Goal: Information Seeking & Learning: Compare options

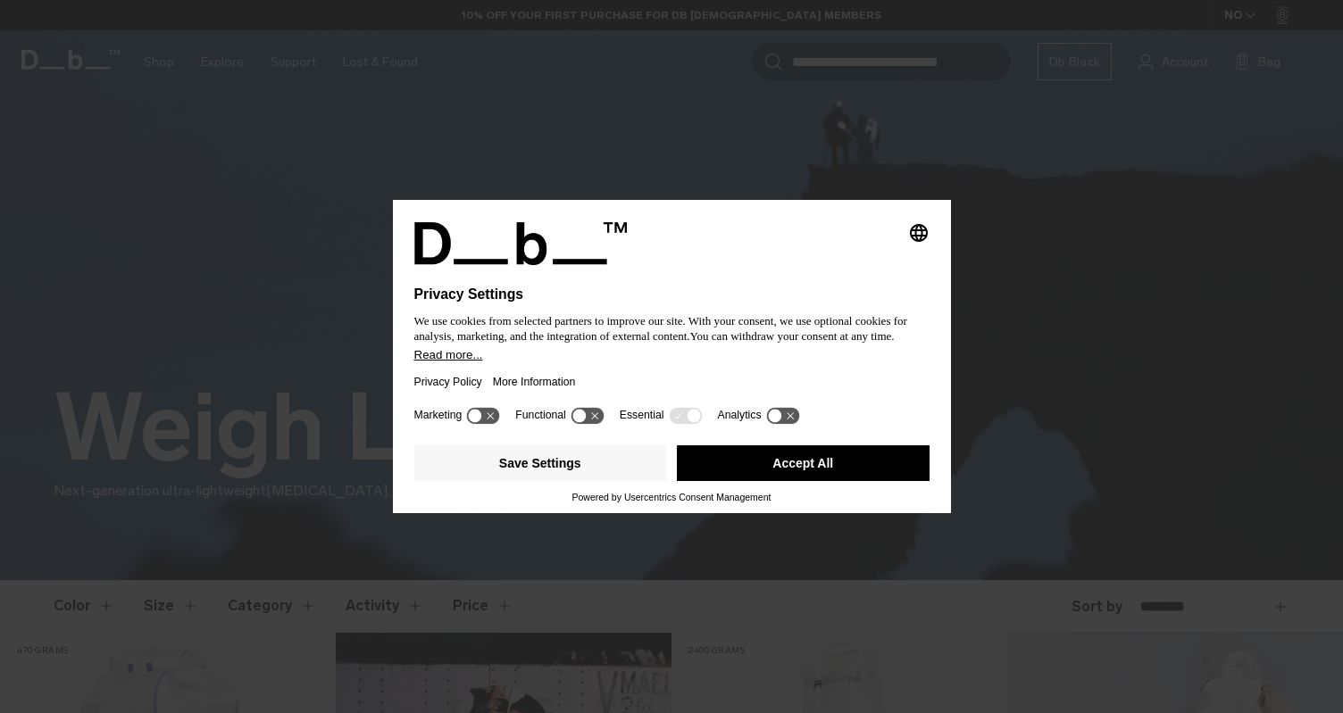
click at [800, 461] on button "Accept All" at bounding box center [803, 464] width 253 height 36
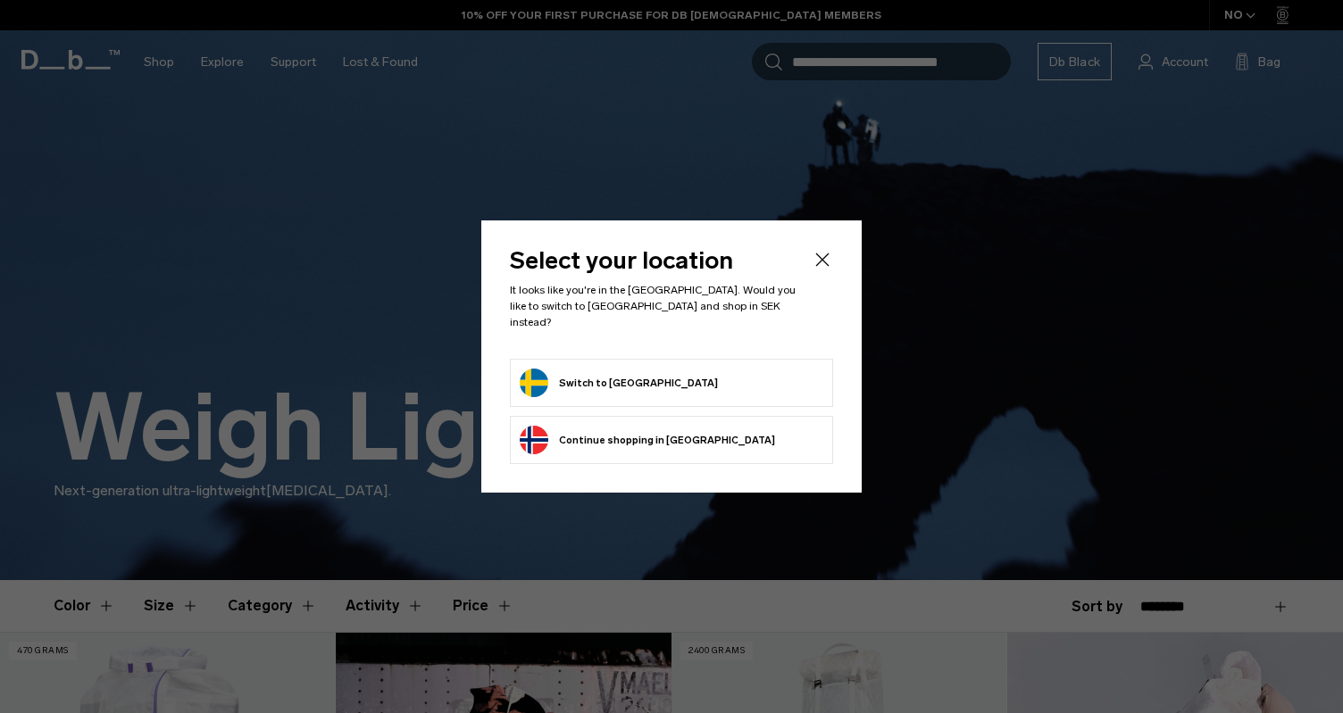
click at [568, 374] on button "Switch to Sweden" at bounding box center [619, 383] width 198 height 29
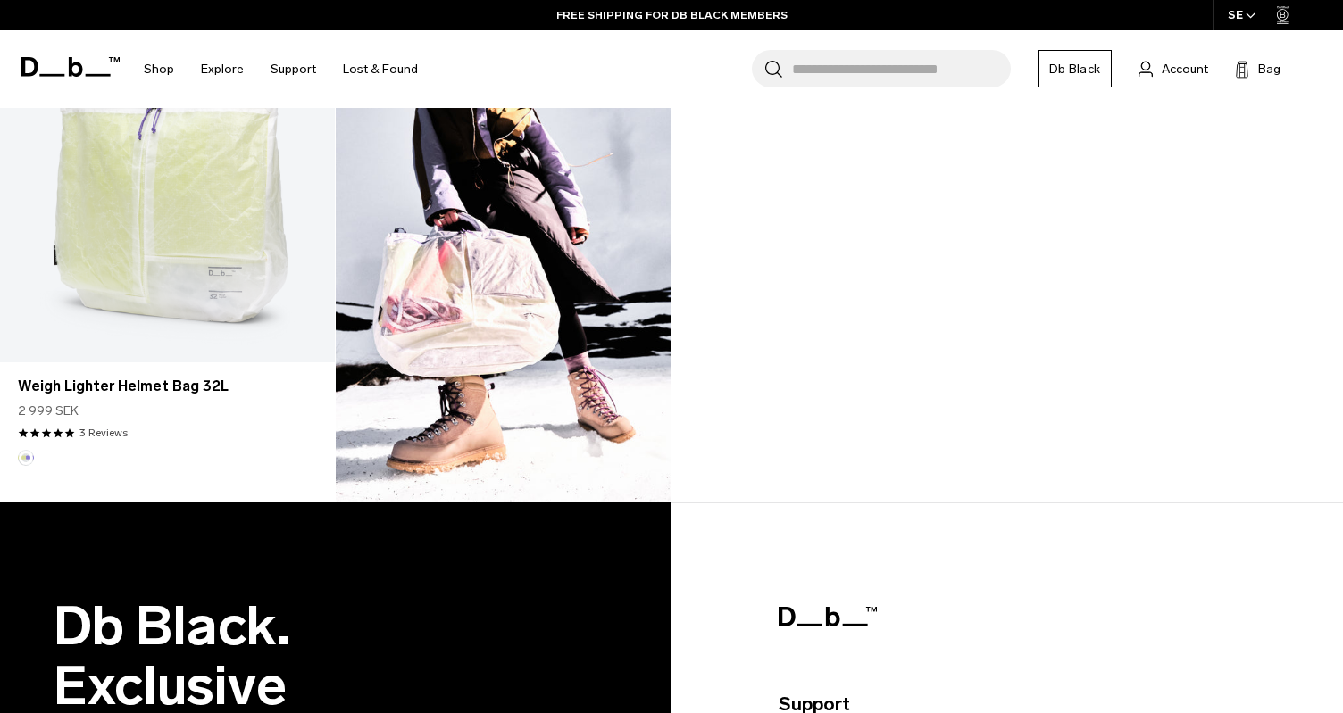
scroll to position [1561, 0]
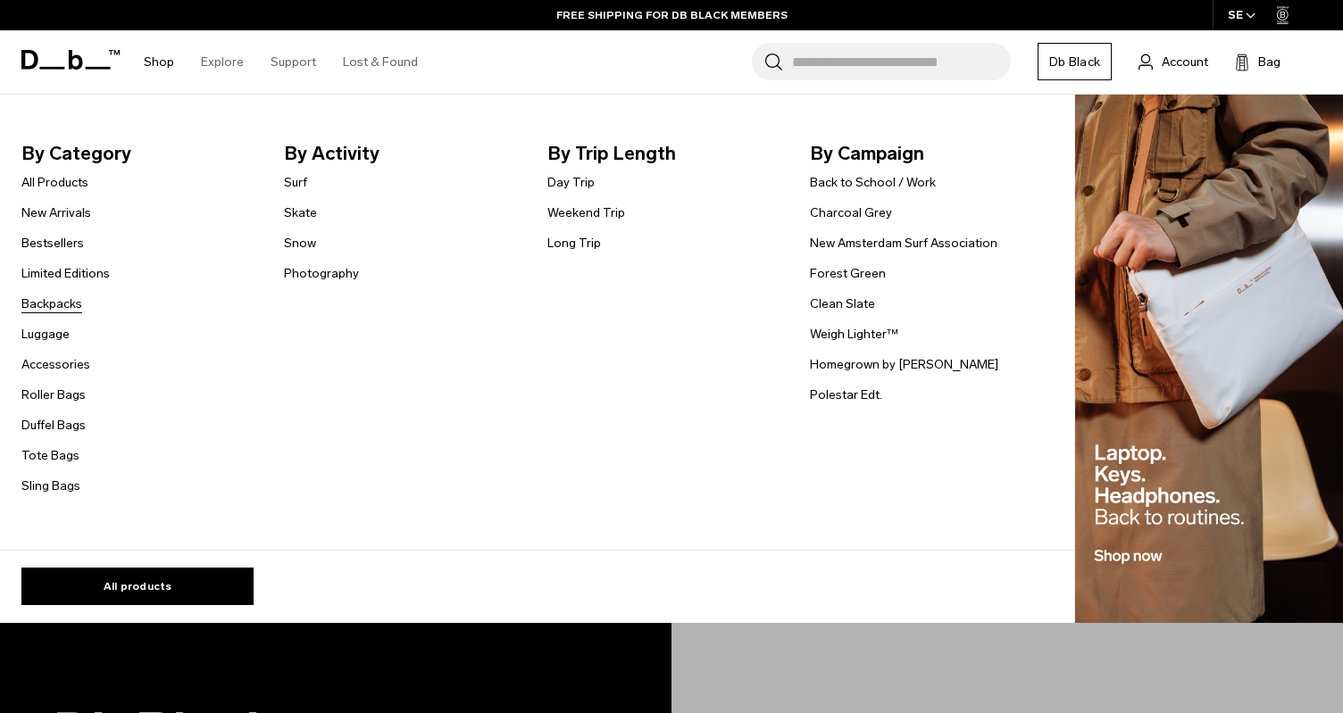
click at [66, 304] on link "Backpacks" at bounding box center [51, 304] width 61 height 19
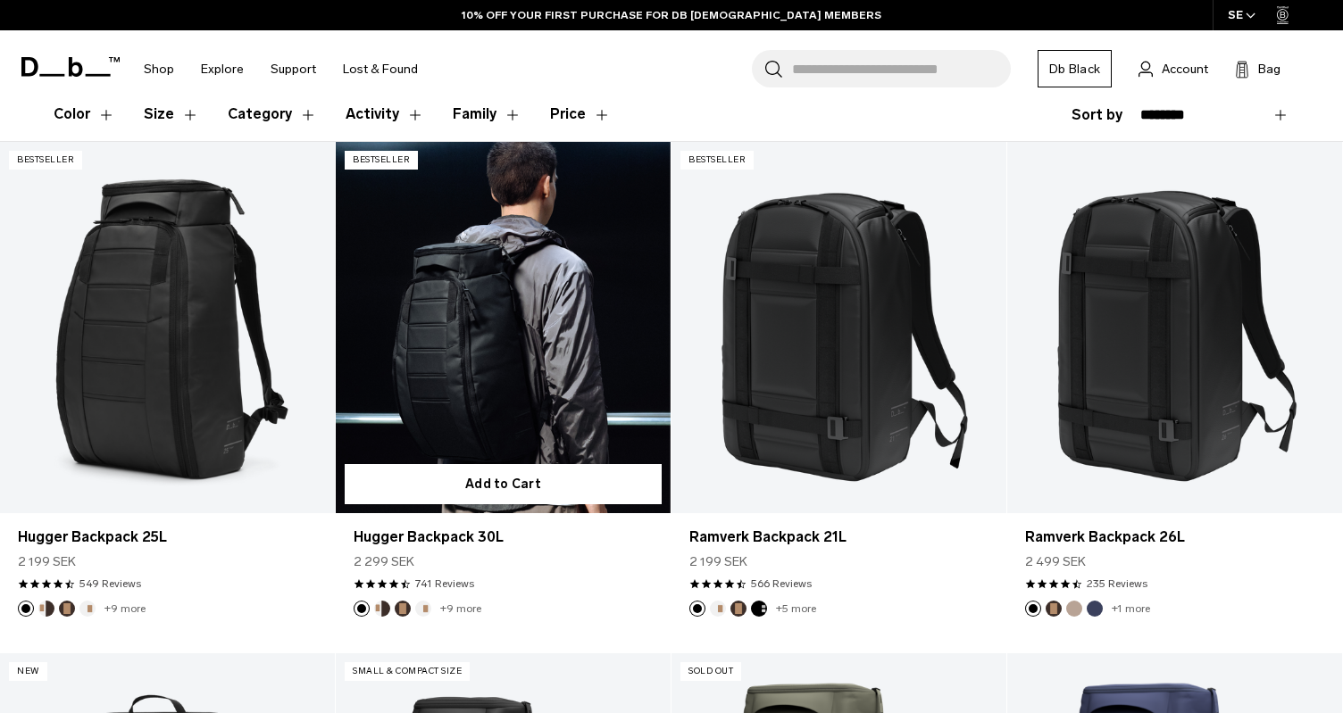
scroll to position [319, 0]
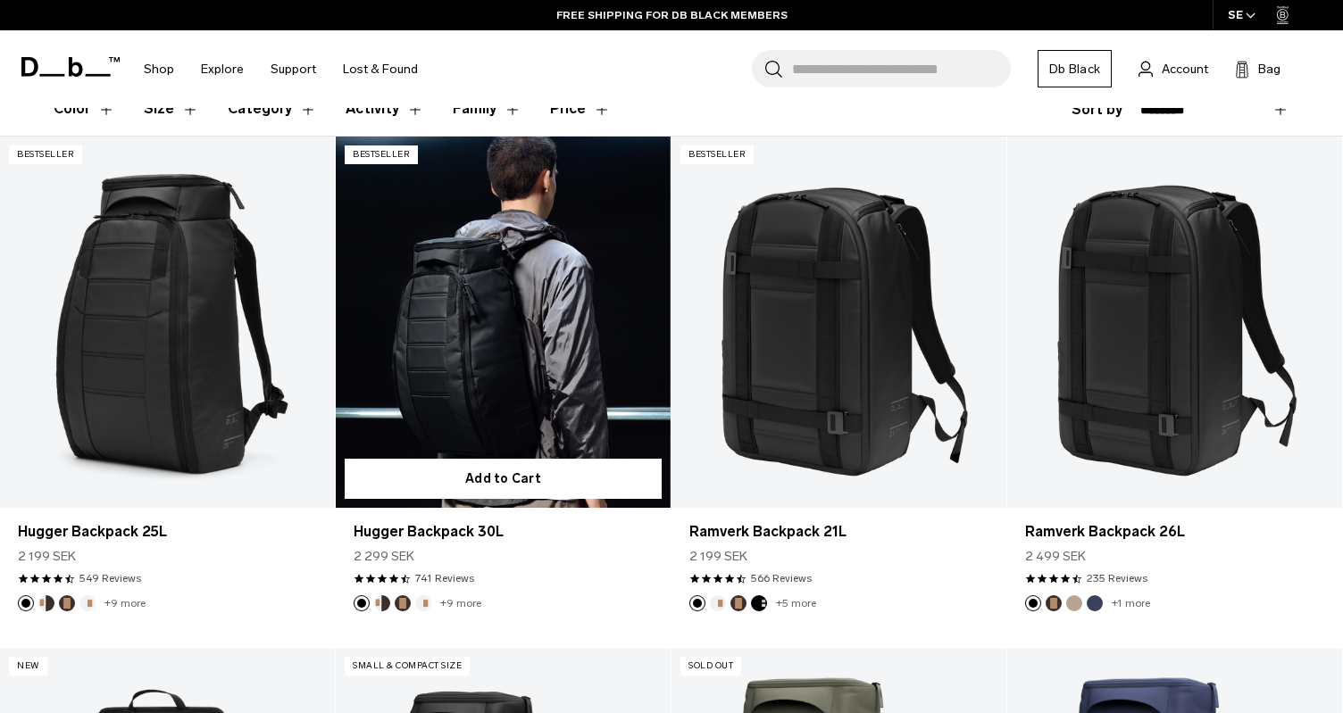
click at [444, 351] on link "Hugger Backpack 30L" at bounding box center [503, 323] width 335 height 372
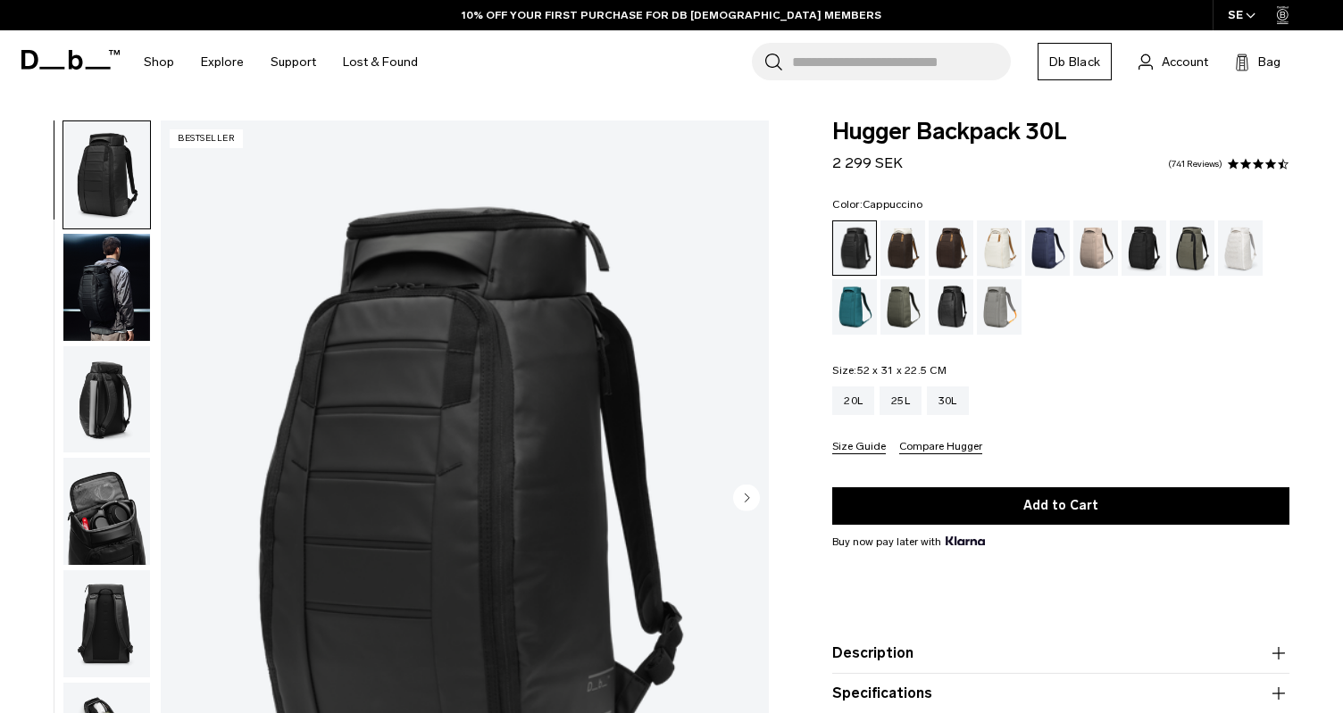
click at [904, 251] on div "Cappuccino" at bounding box center [903, 248] width 46 height 55
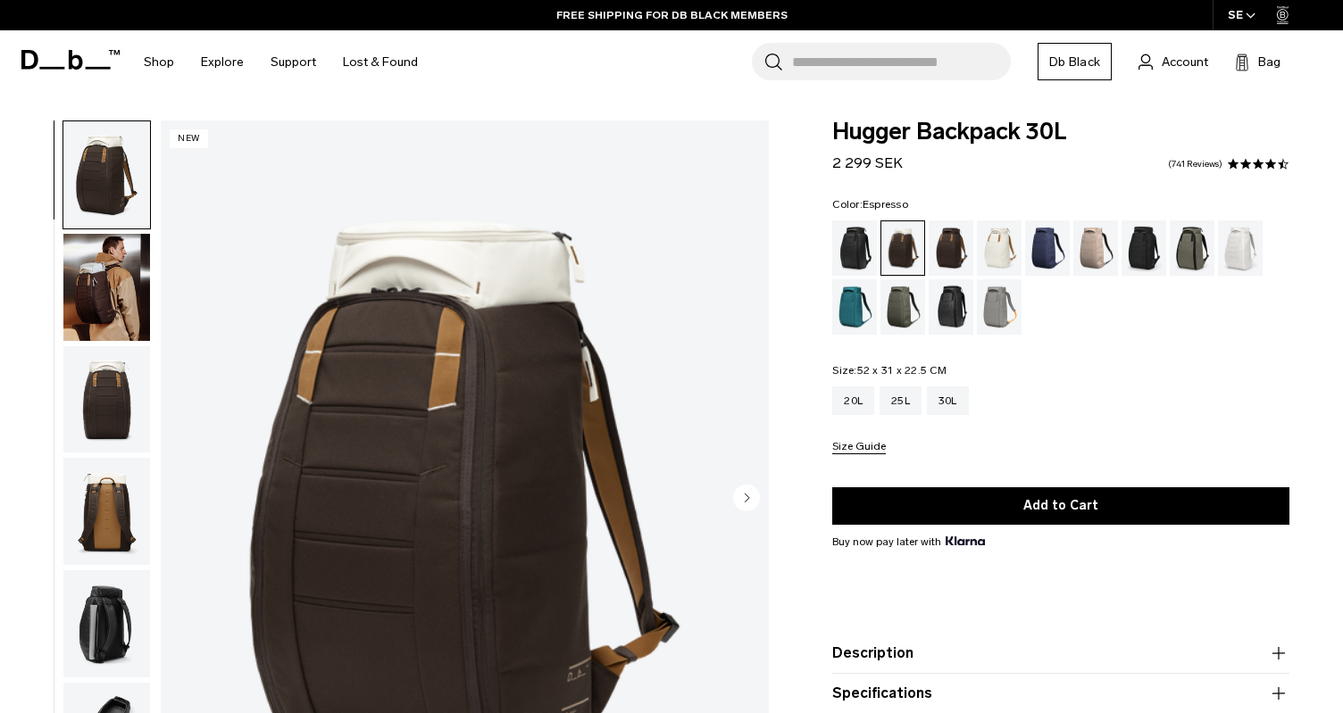
click at [947, 244] on div "Espresso" at bounding box center [952, 248] width 46 height 55
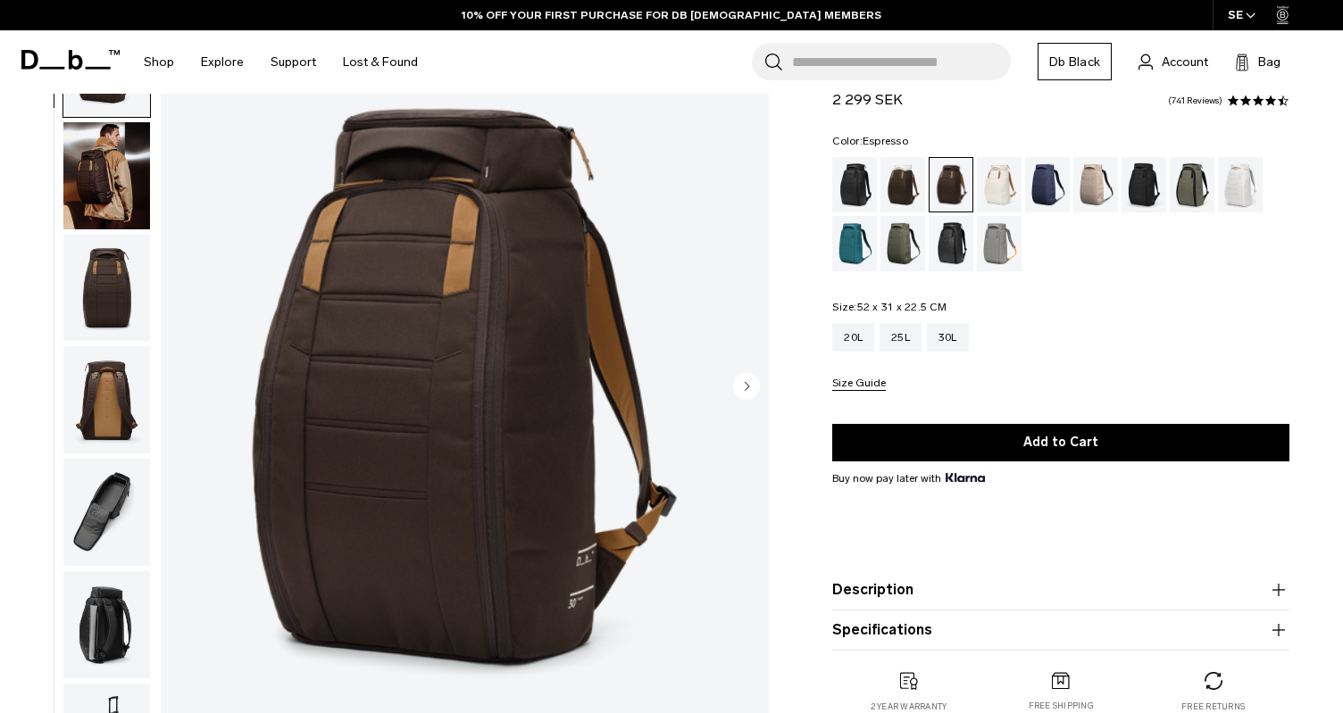
scroll to position [113, 0]
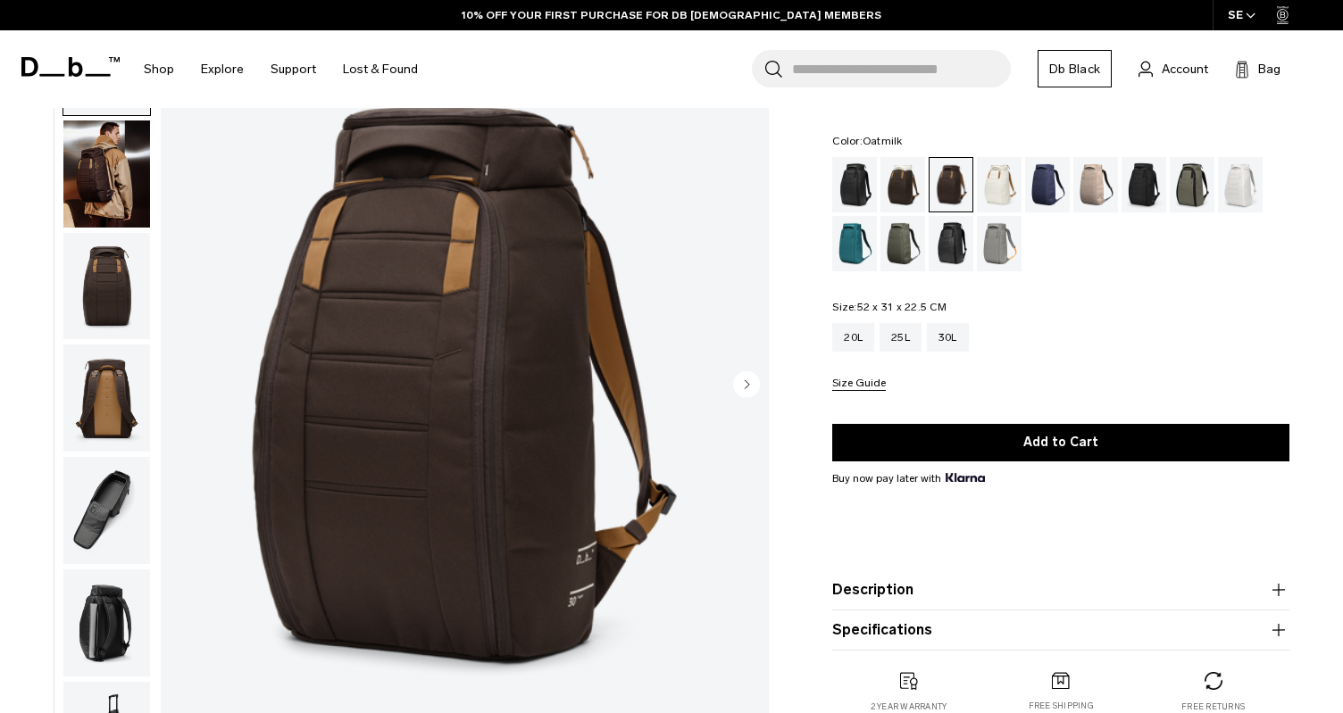
click at [1002, 196] on div "Oatmilk" at bounding box center [1000, 184] width 46 height 55
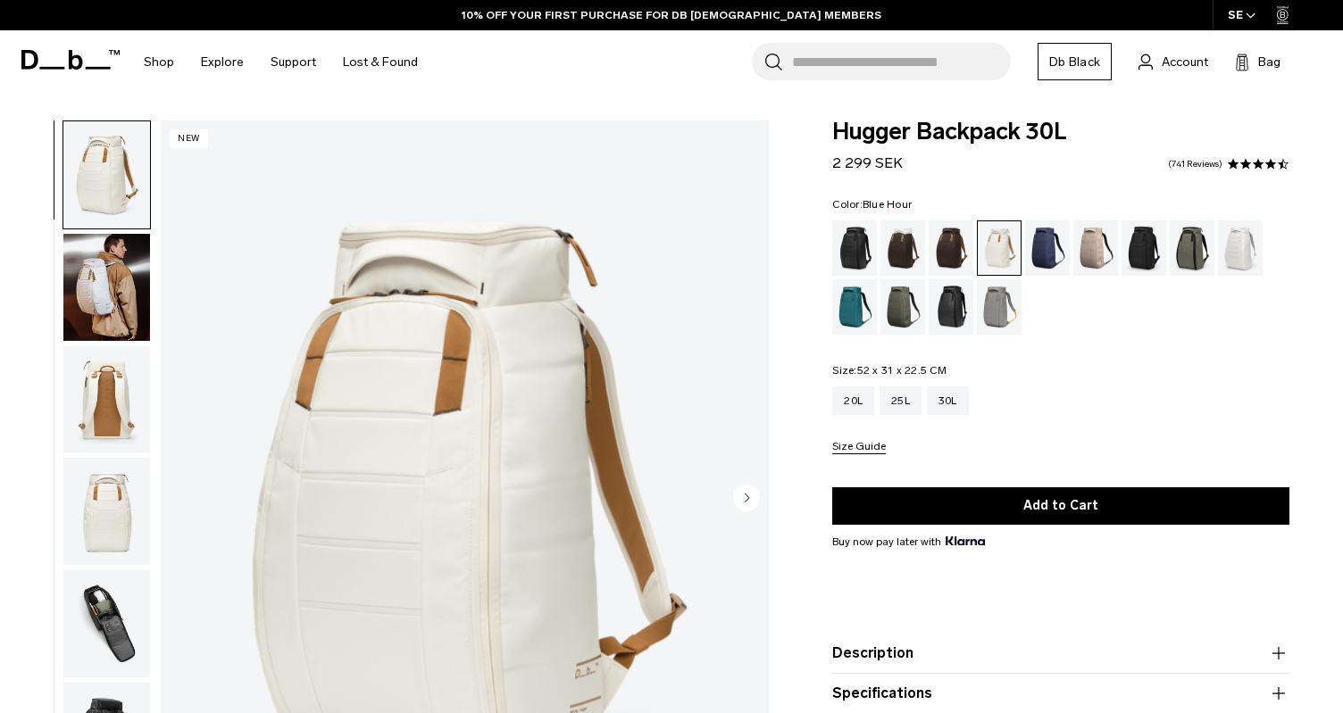
click at [1036, 260] on div "Blue Hour" at bounding box center [1048, 248] width 46 height 55
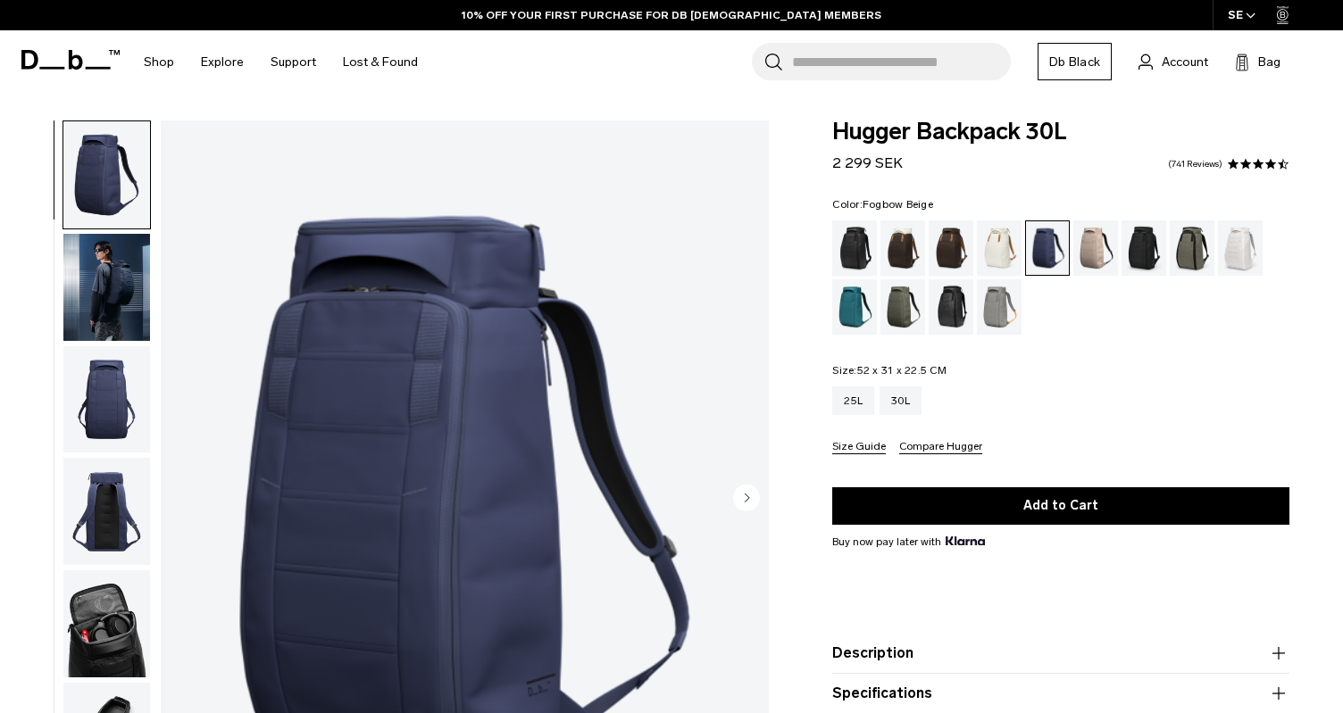
click at [1094, 251] on div "Fogbow Beige" at bounding box center [1096, 248] width 46 height 55
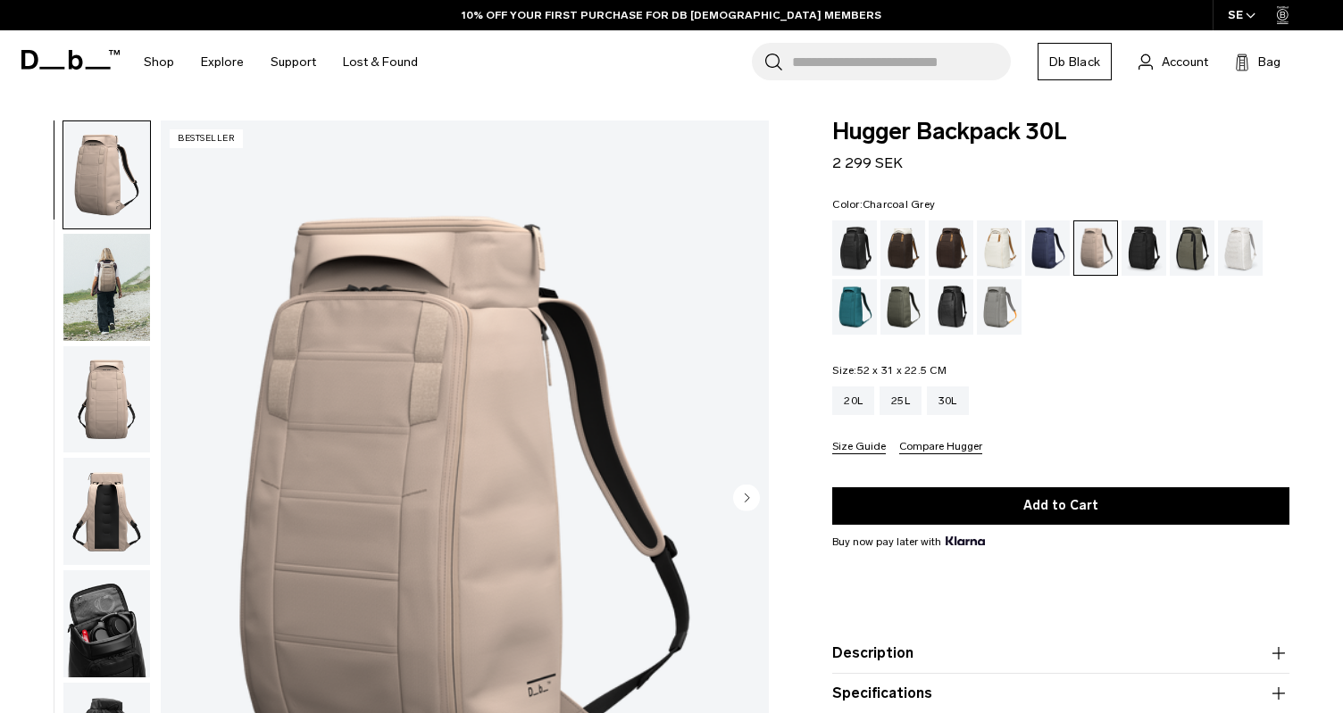
click at [1134, 257] on div "Charcoal Grey" at bounding box center [1144, 248] width 46 height 55
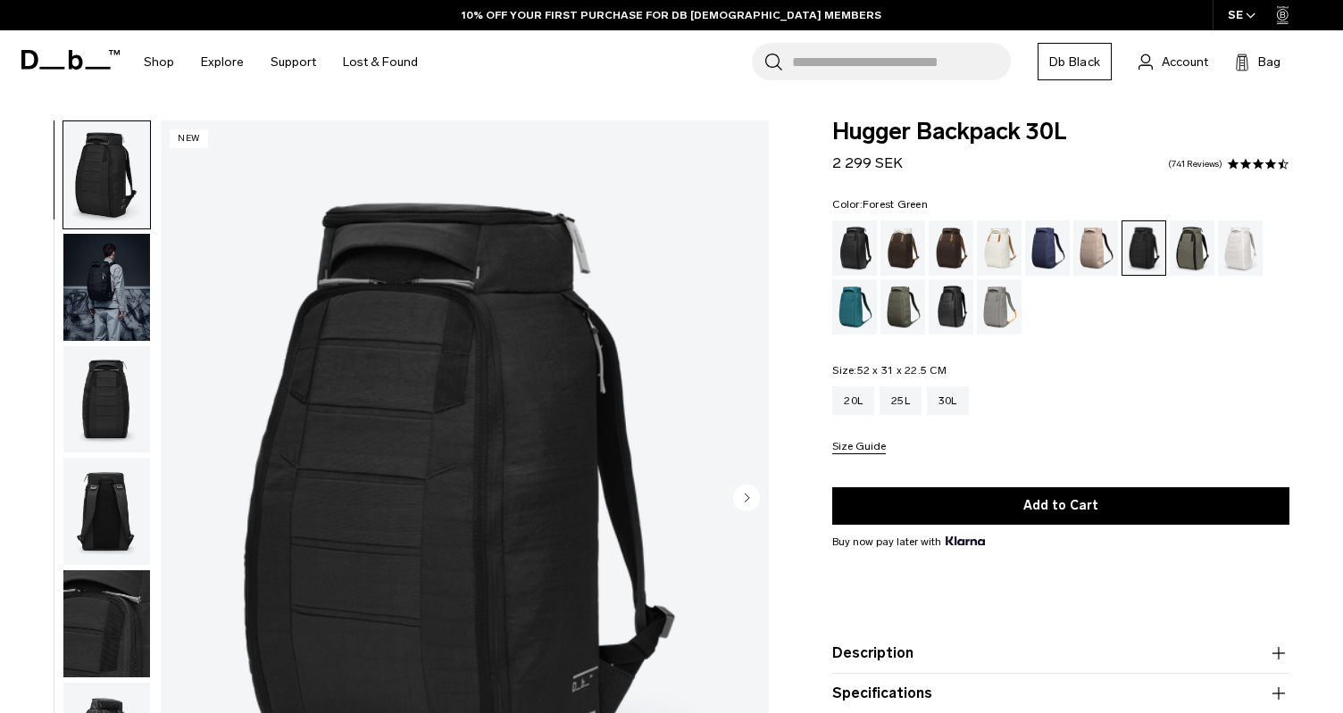
click at [1202, 249] on div "Forest Green" at bounding box center [1193, 248] width 46 height 55
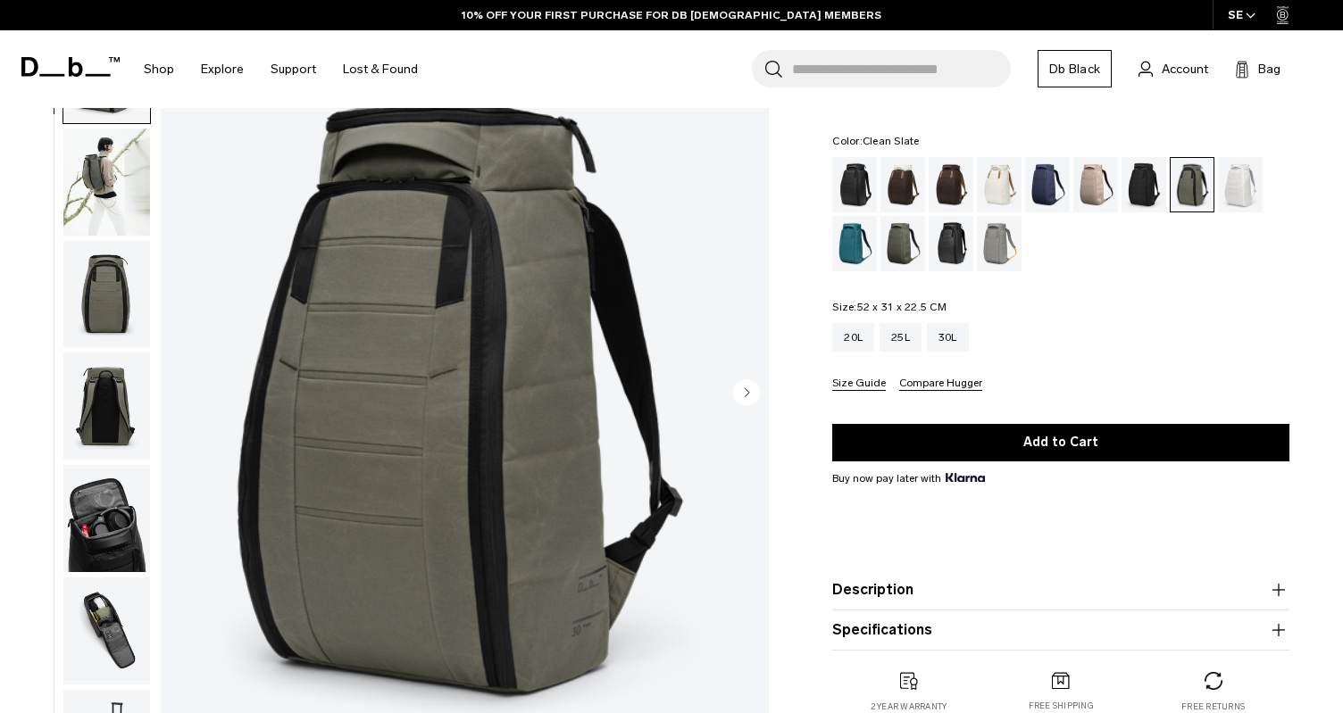
click at [1235, 190] on div "Clean Slate" at bounding box center [1241, 184] width 46 height 55
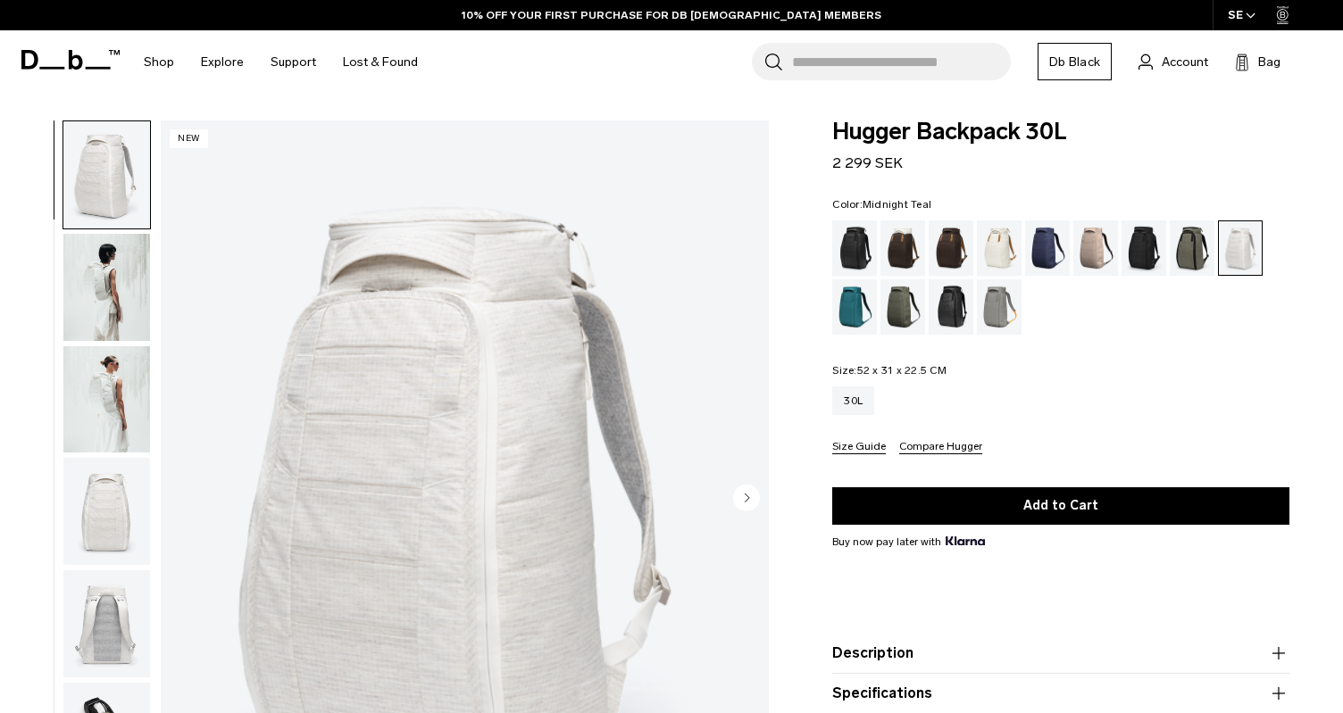
click at [852, 305] on div "Midnight Teal" at bounding box center [855, 306] width 46 height 55
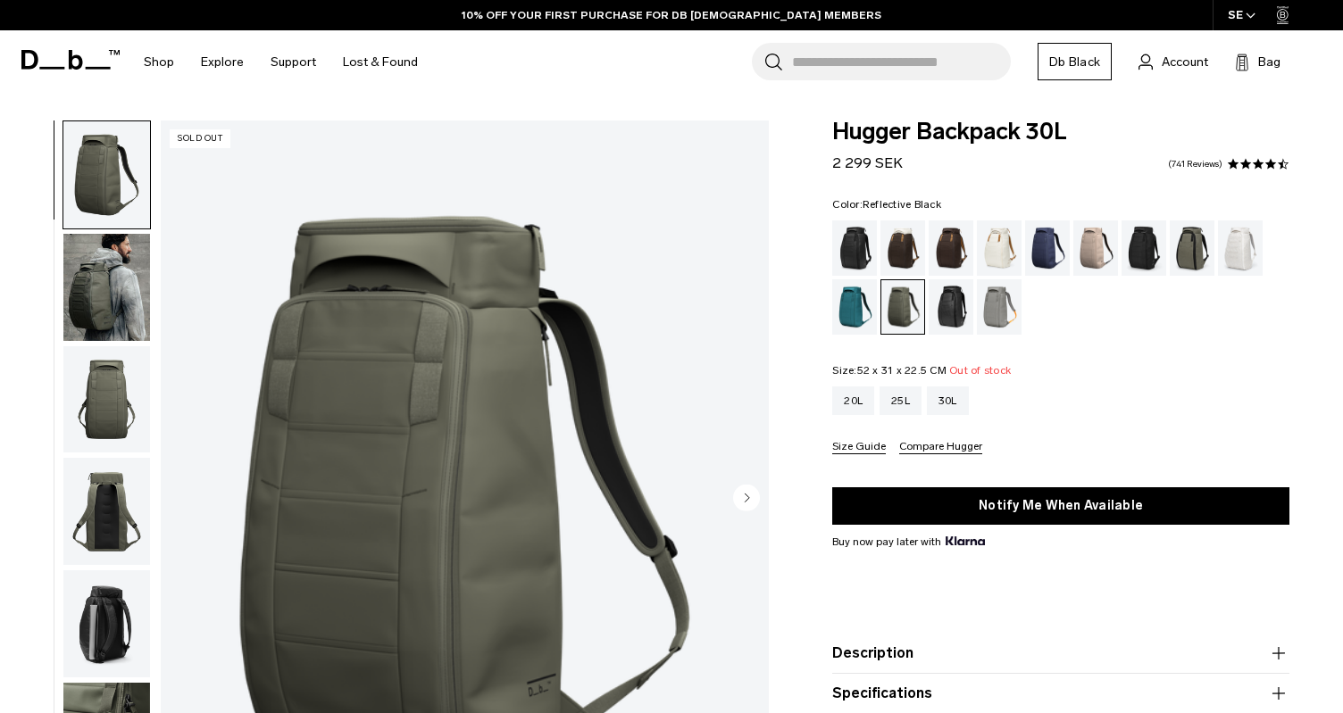
click at [946, 300] on div "Reflective Black" at bounding box center [952, 306] width 46 height 55
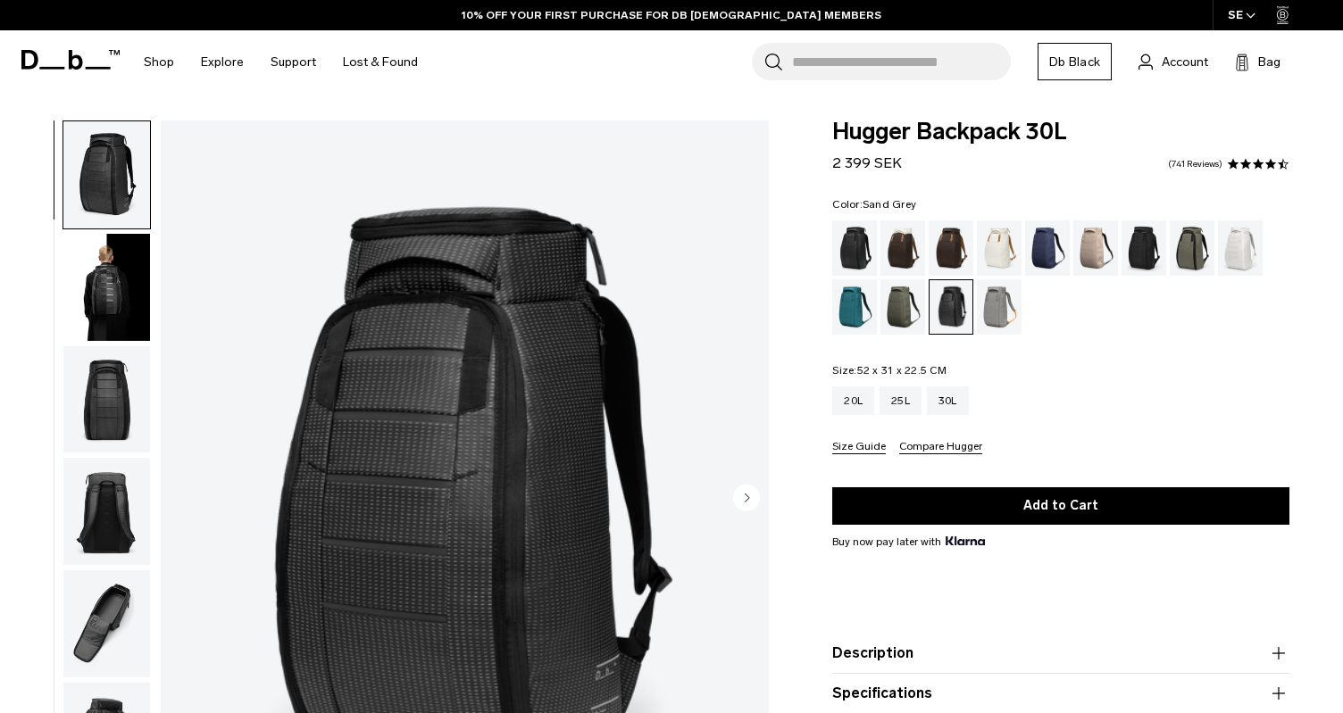
click at [991, 319] on div "Sand Grey" at bounding box center [1000, 306] width 46 height 55
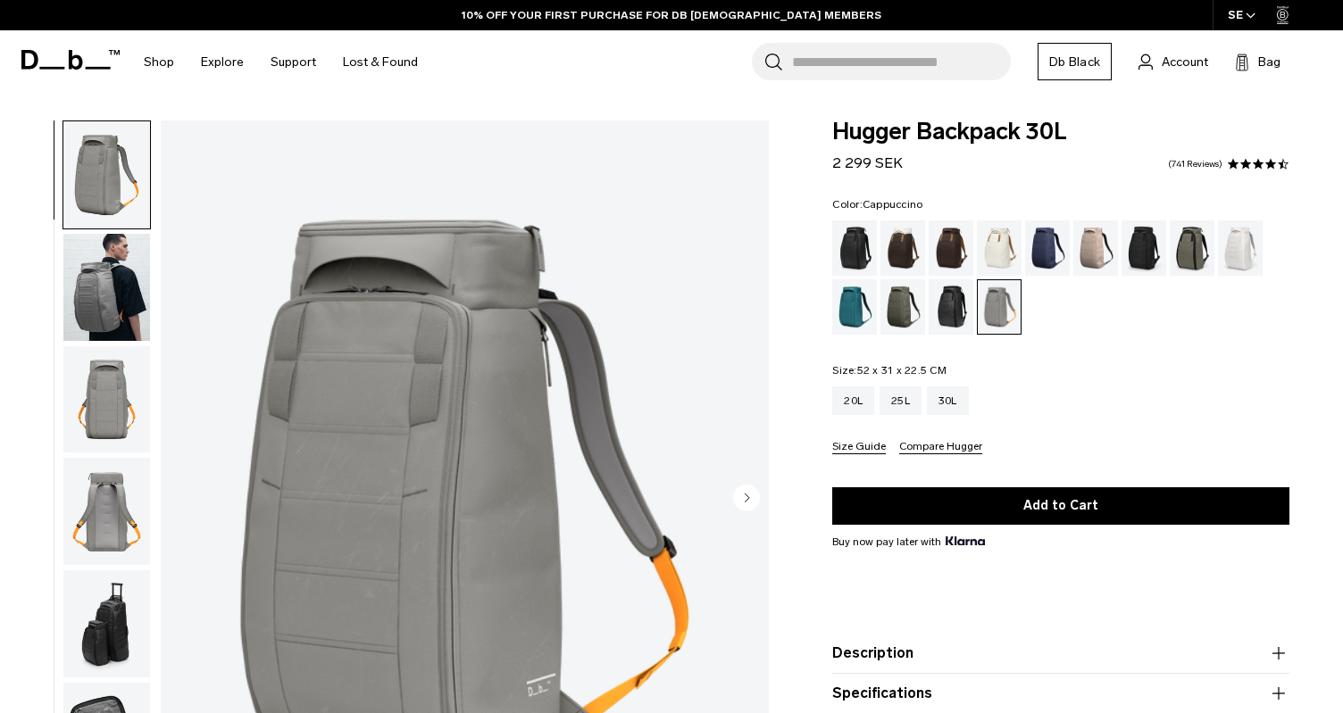
click at [896, 248] on div "Cappuccino" at bounding box center [903, 248] width 46 height 55
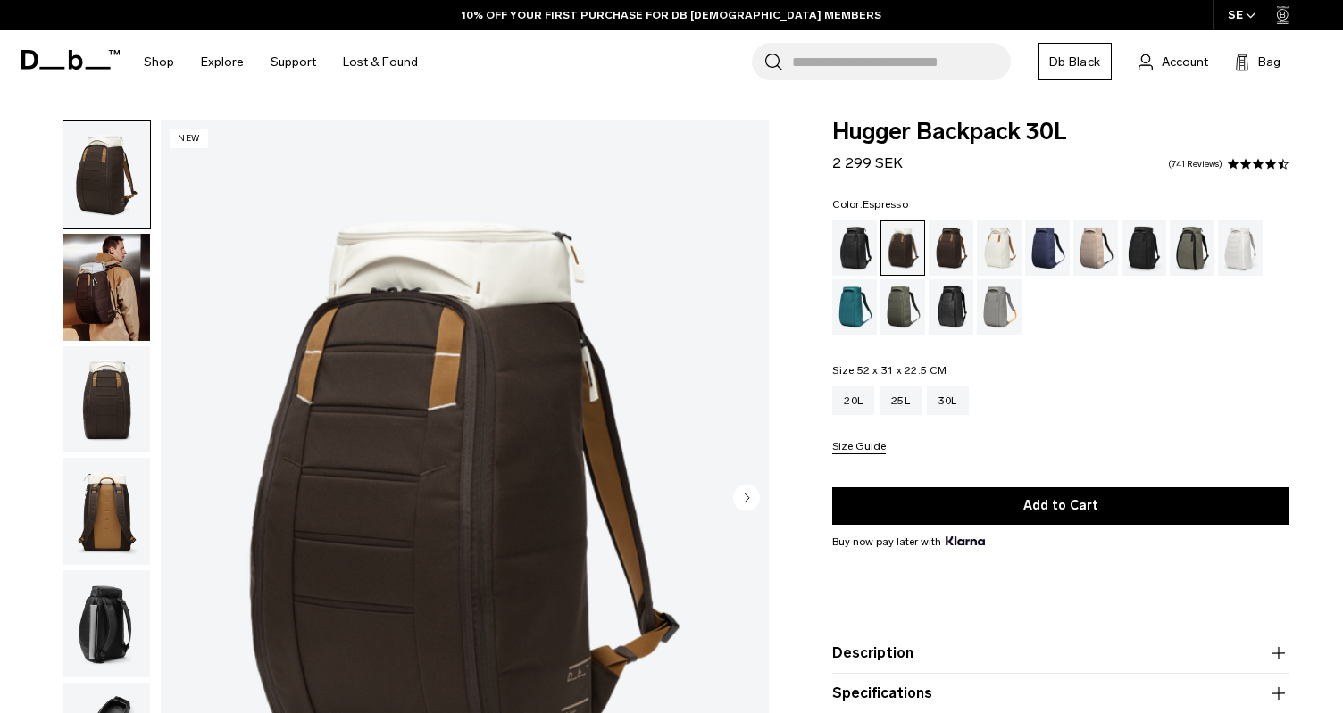
click at [940, 250] on div "Espresso" at bounding box center [952, 248] width 46 height 55
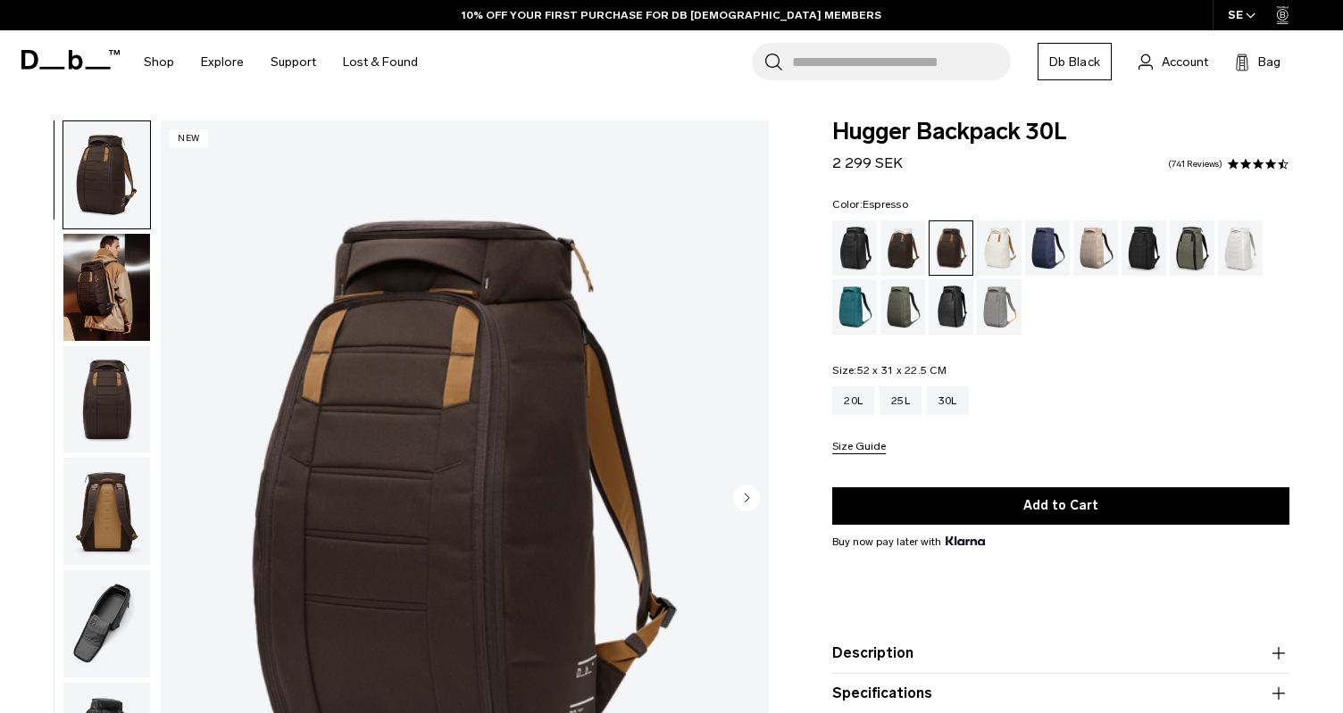
click at [70, 293] on img "button" at bounding box center [106, 287] width 87 height 107
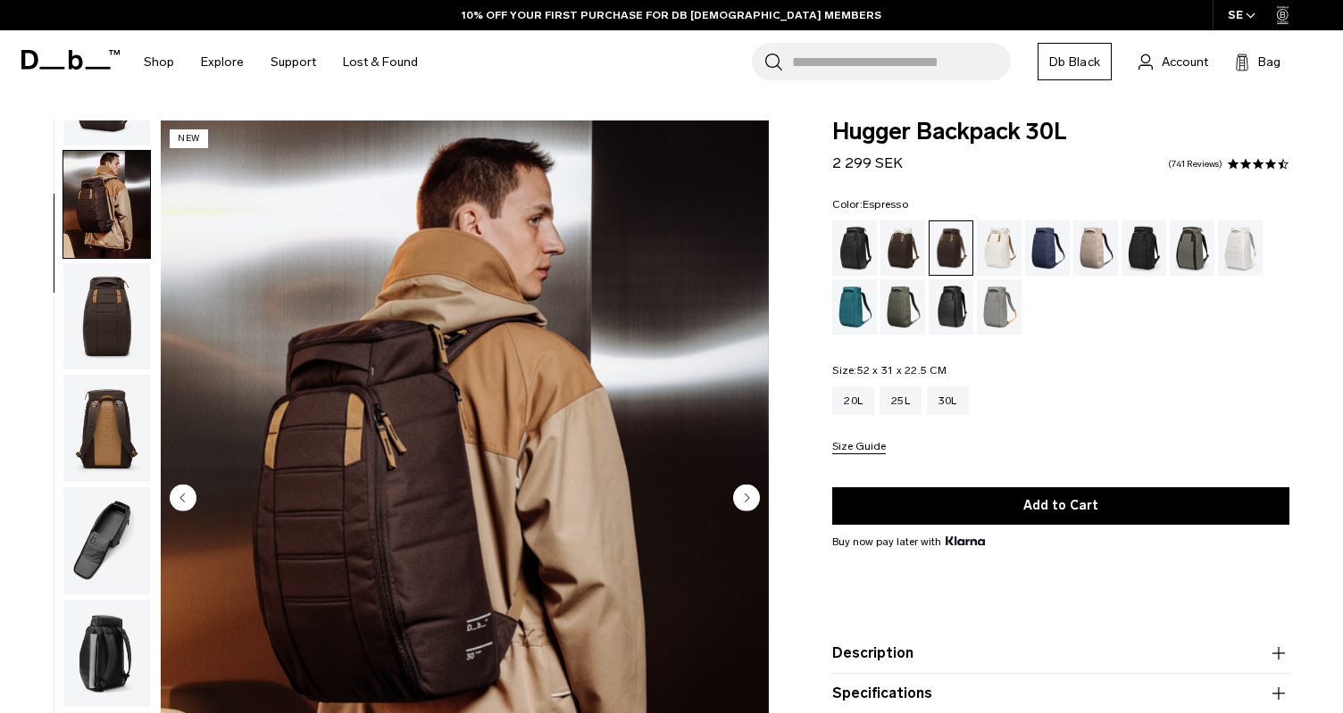
scroll to position [113, 0]
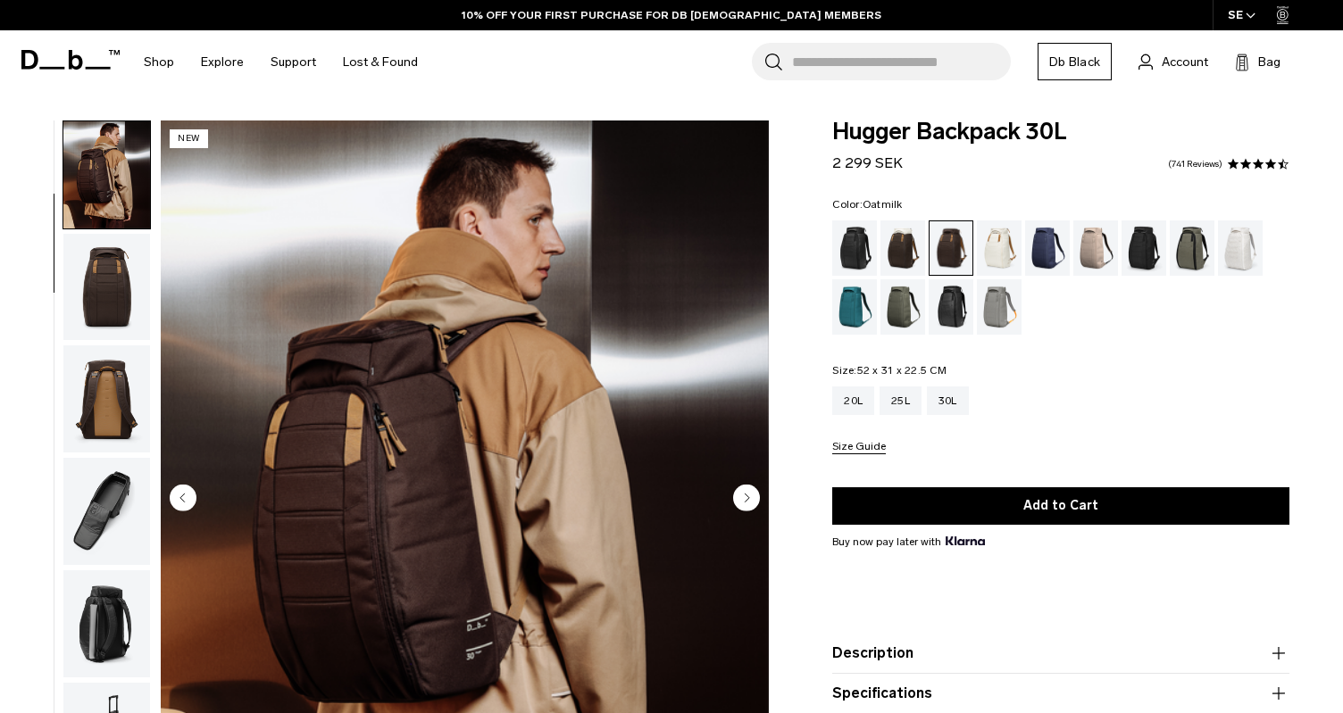
click at [990, 249] on div "Oatmilk" at bounding box center [1000, 248] width 46 height 55
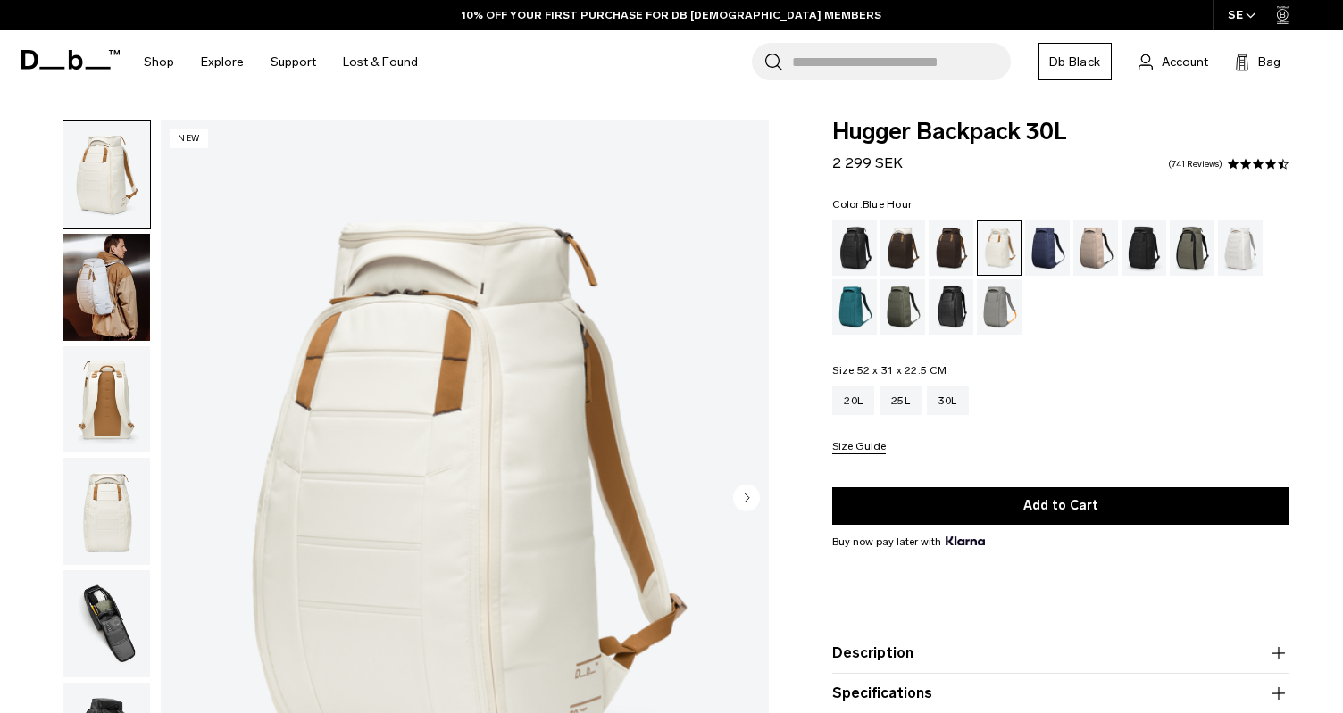
click at [1044, 250] on div "Blue Hour" at bounding box center [1048, 248] width 46 height 55
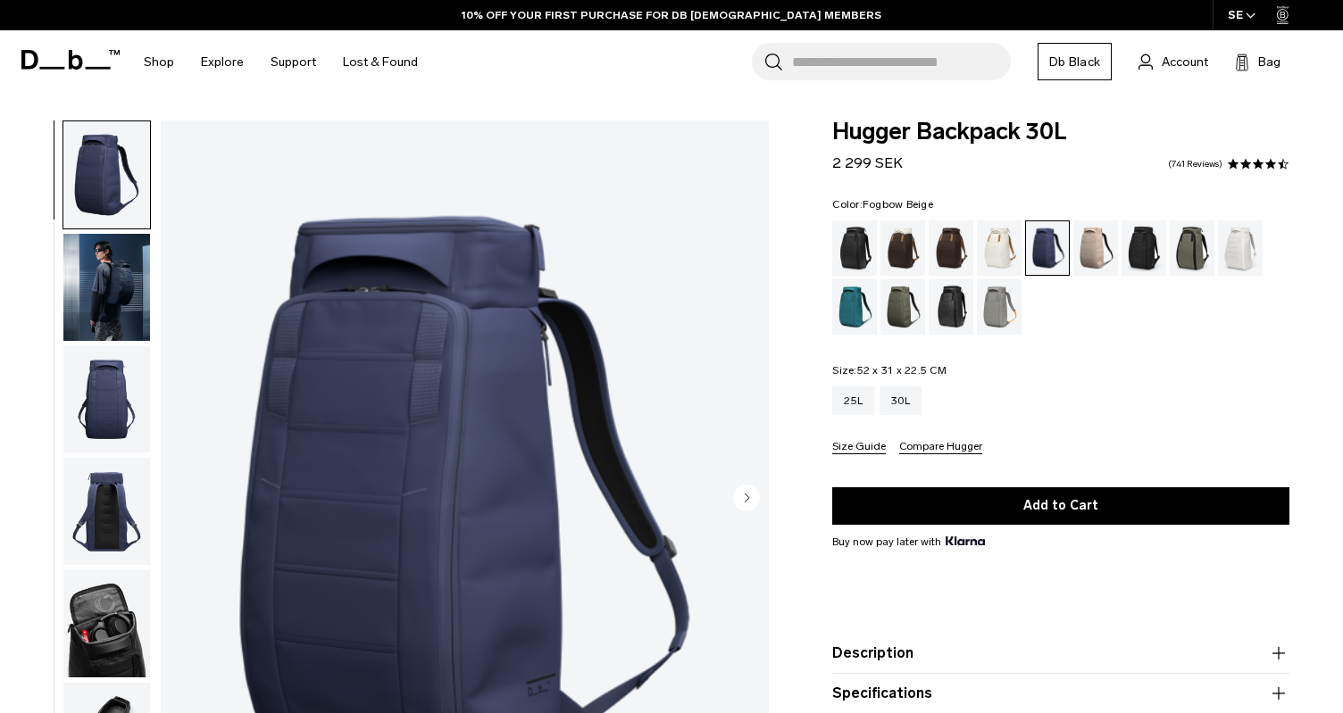
click at [1093, 256] on div "Fogbow Beige" at bounding box center [1096, 248] width 46 height 55
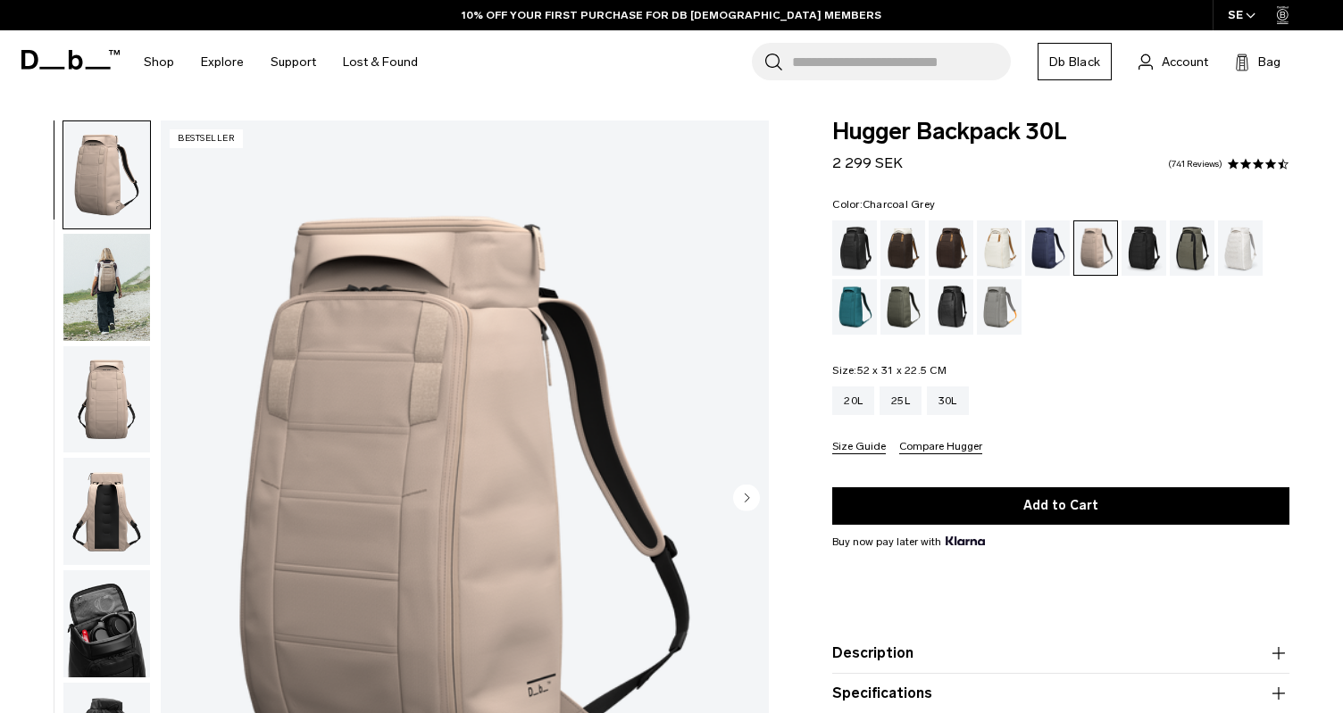
click at [1124, 246] on div "Charcoal Grey" at bounding box center [1144, 248] width 46 height 55
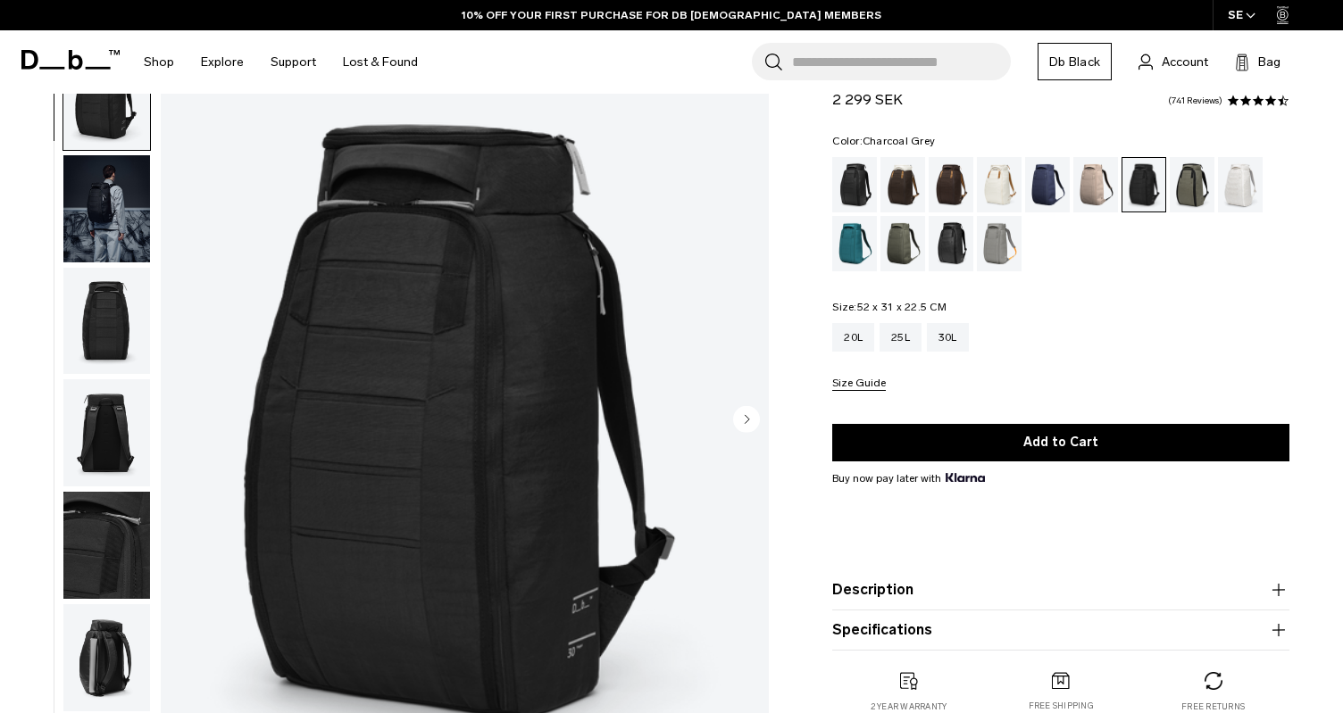
scroll to position [72, 0]
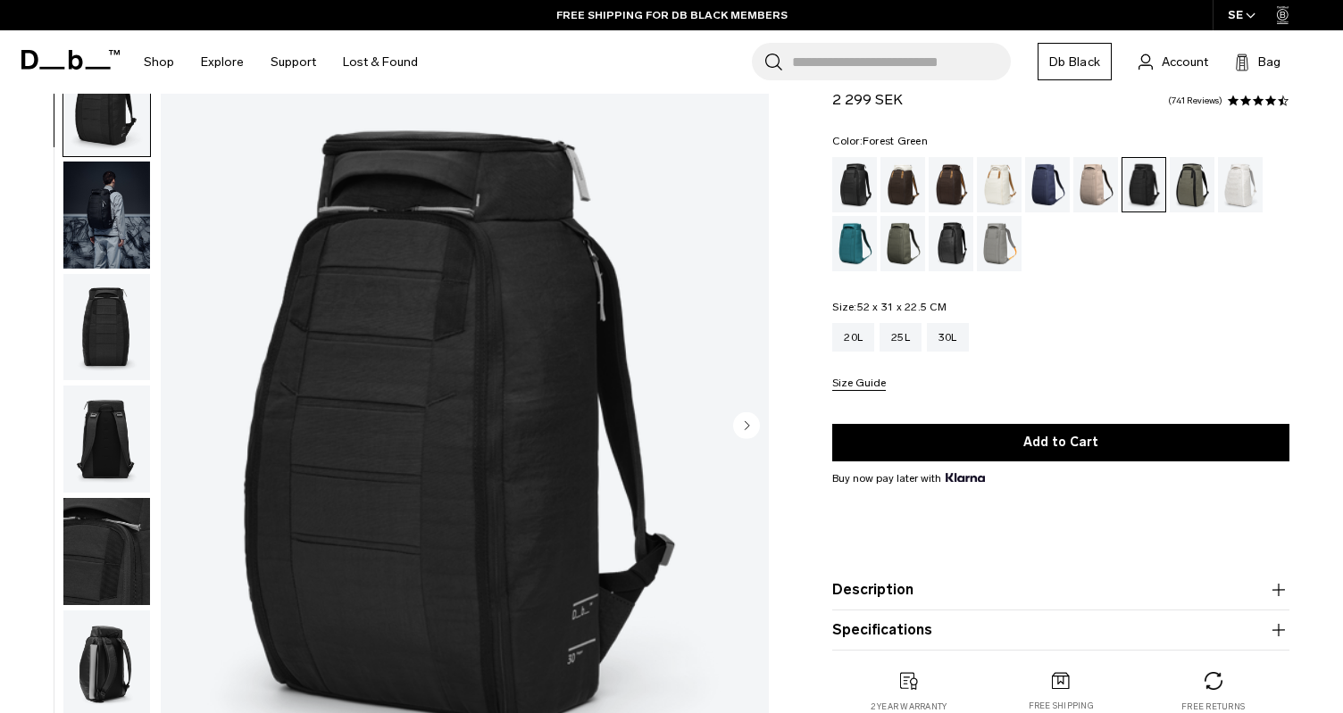
click at [1196, 179] on div "Forest Green" at bounding box center [1193, 184] width 46 height 55
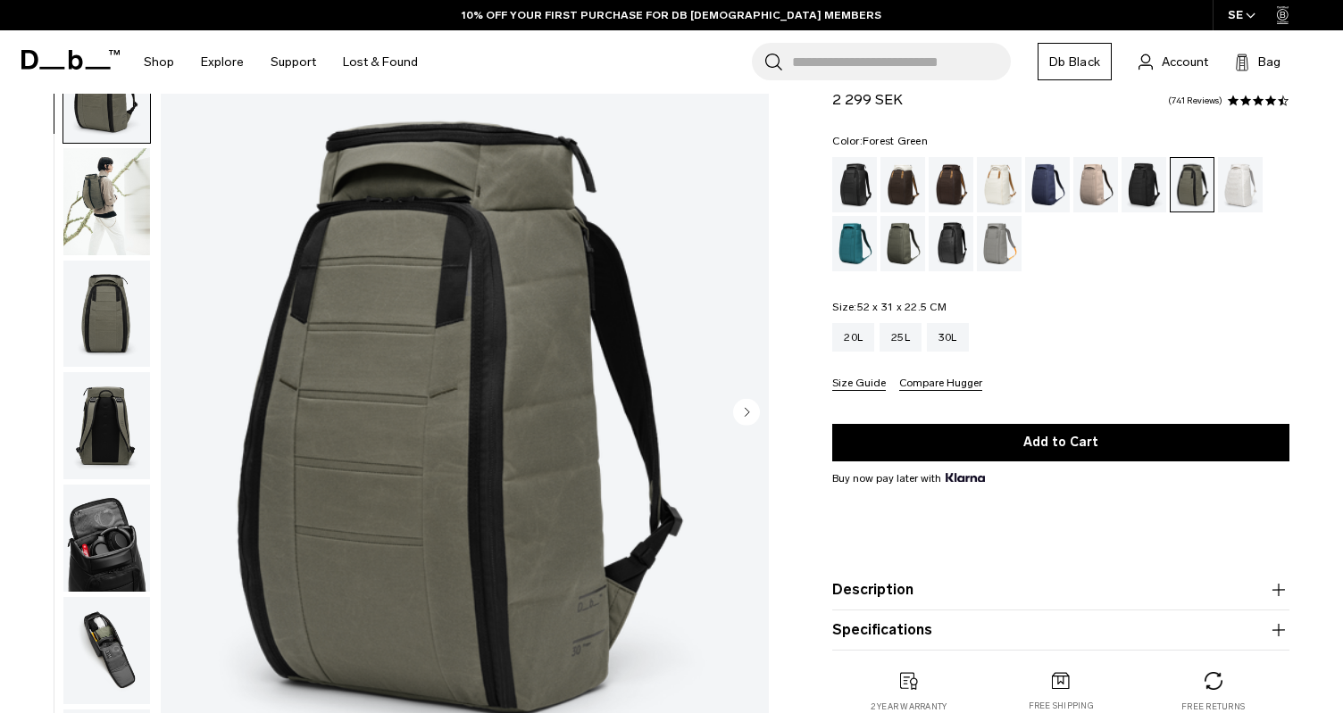
scroll to position [151, 0]
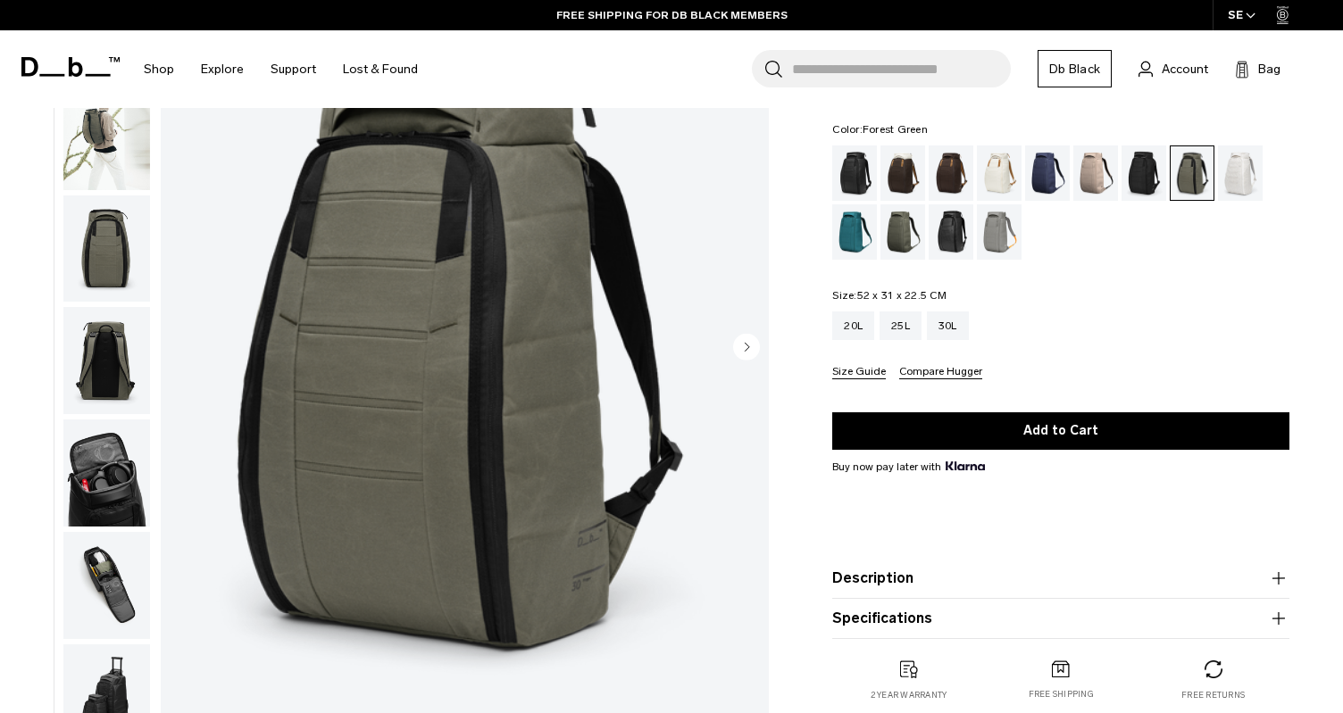
click at [94, 488] on img "button" at bounding box center [106, 473] width 87 height 107
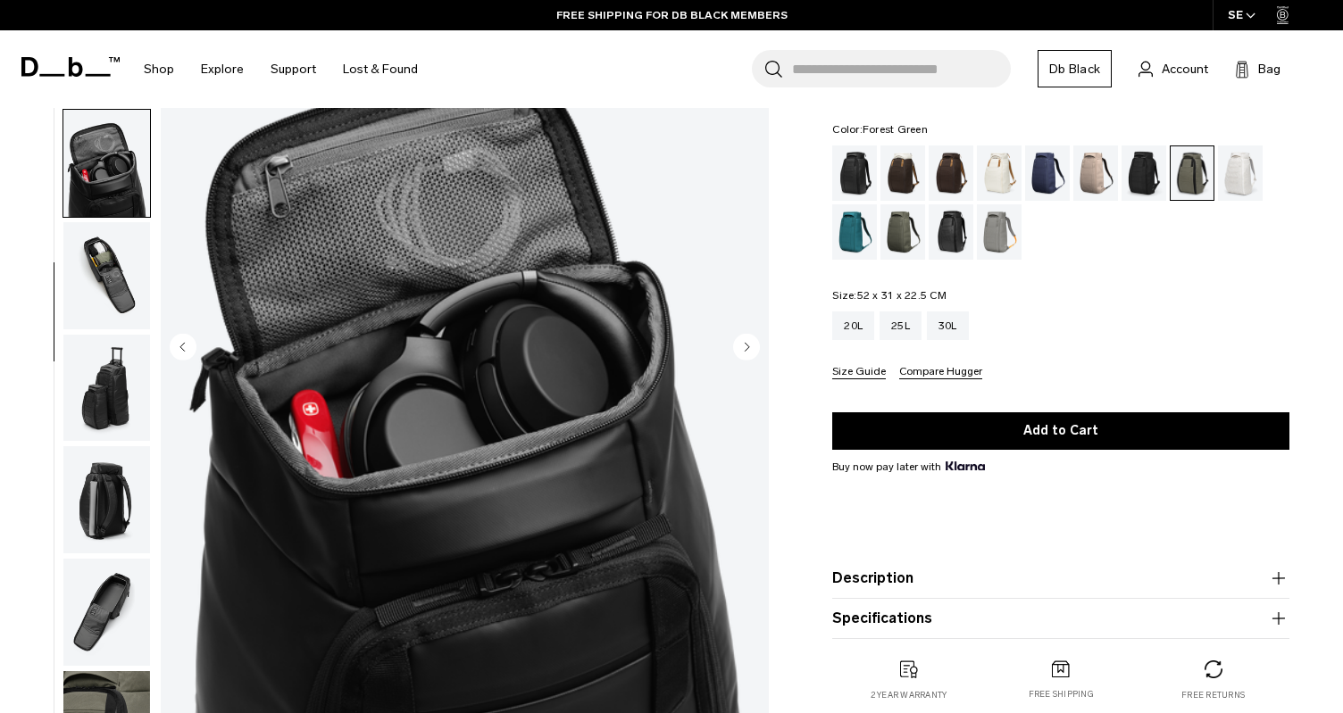
scroll to position [361, 0]
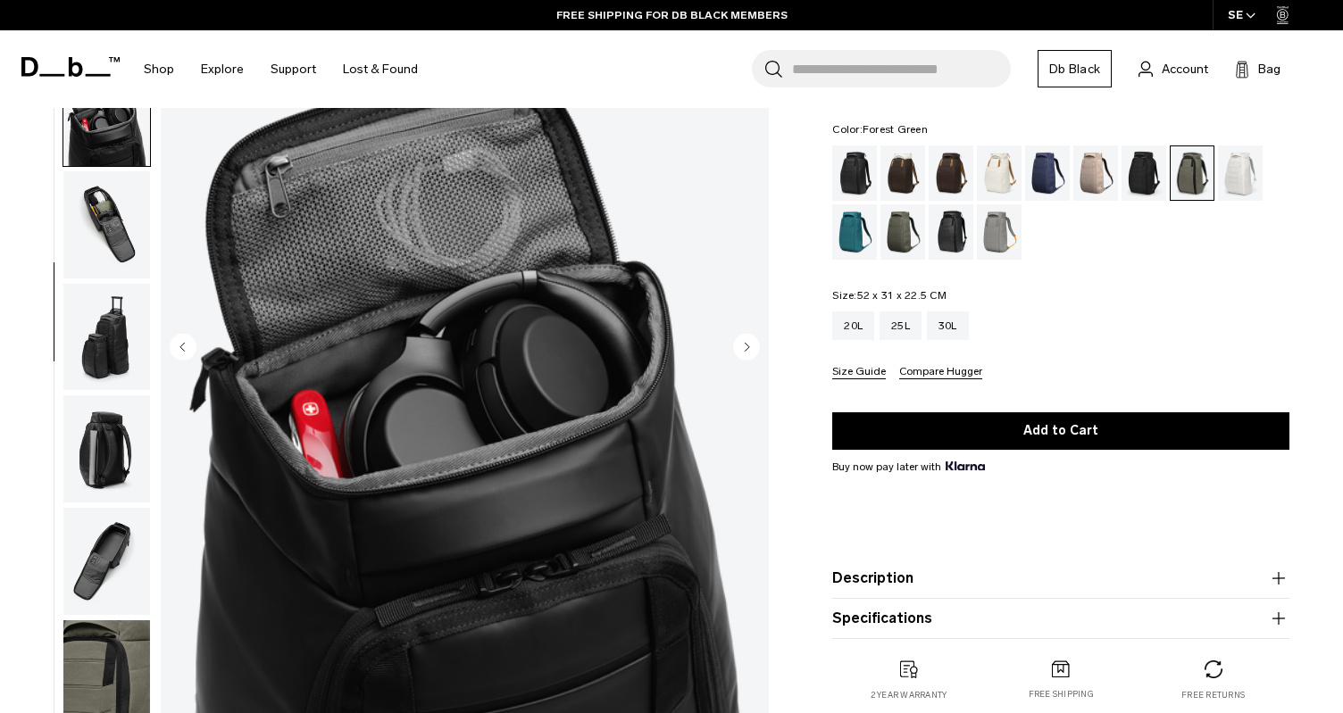
click at [96, 429] on img "button" at bounding box center [106, 449] width 87 height 107
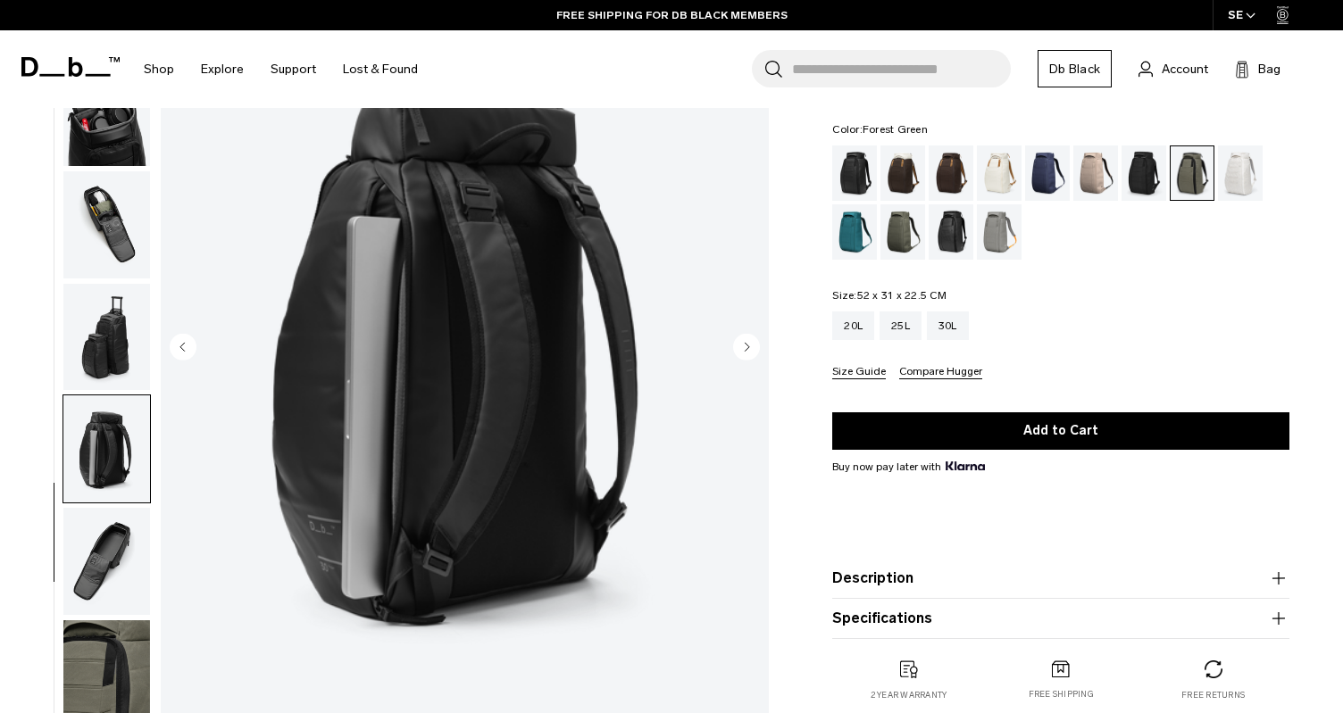
click at [113, 564] on img "button" at bounding box center [106, 561] width 87 height 107
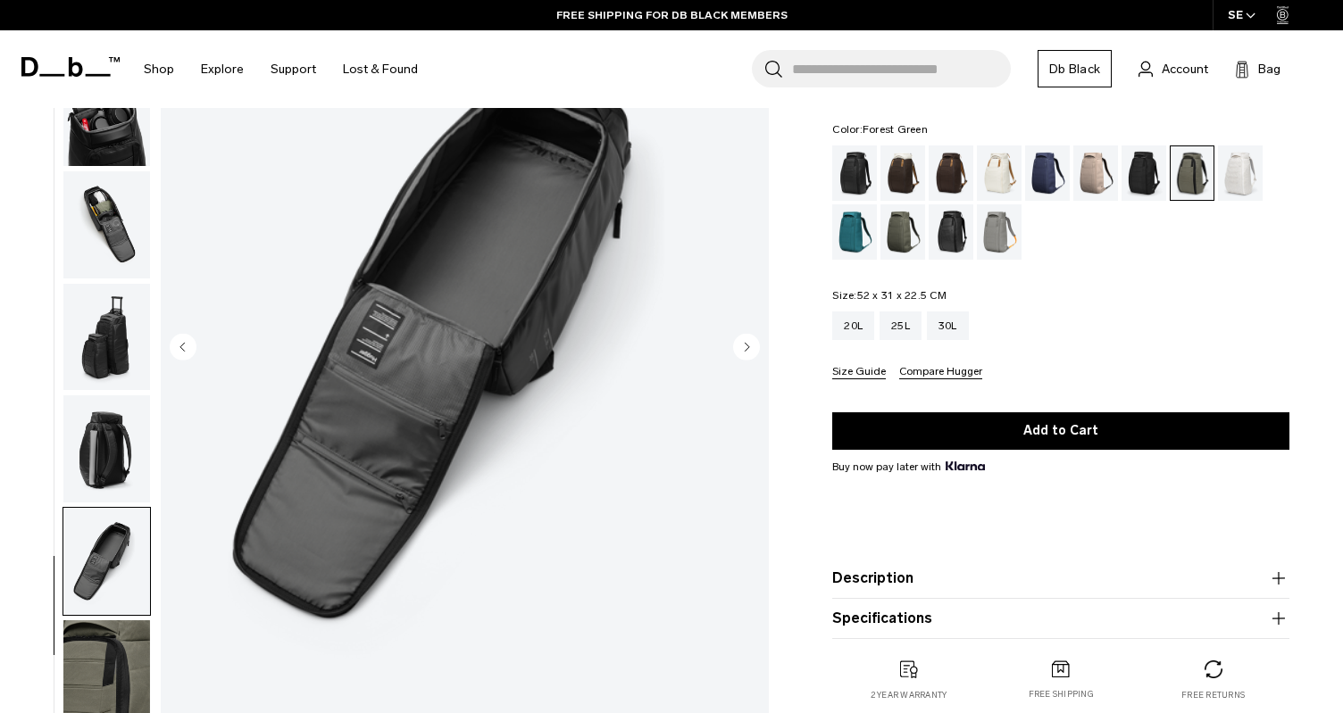
click at [121, 693] on img "button" at bounding box center [106, 674] width 87 height 107
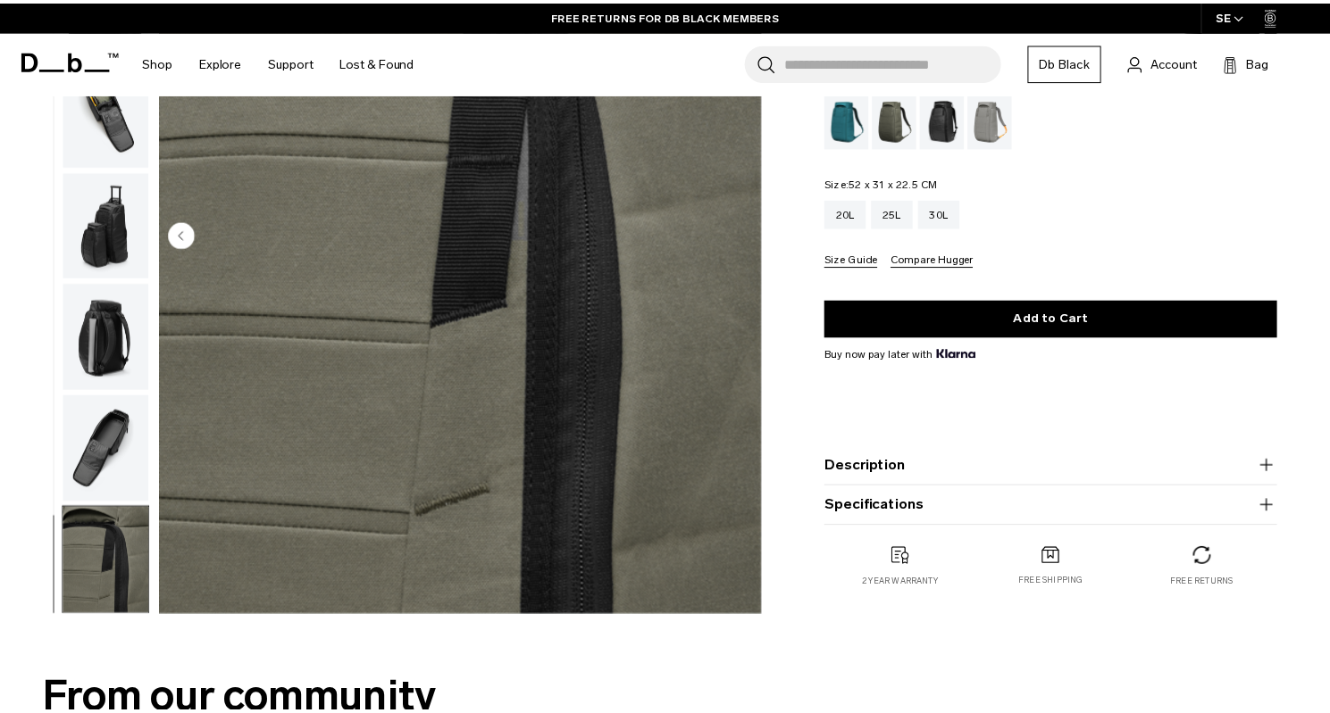
scroll to position [0, 0]
